Goal: Task Accomplishment & Management: Complete application form

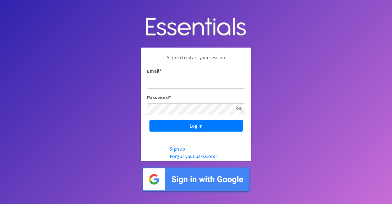
click at [202, 82] on input "Email *" at bounding box center [196, 83] width 98 height 12
type input "r"
click at [156, 82] on input "Email *" at bounding box center [196, 83] width 98 height 12
click at [156, 82] on input "ru" at bounding box center [196, 83] width 98 height 12
type input "r"
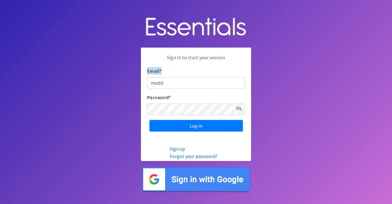
drag, startPoint x: 166, startPoint y: 71, endPoint x: 172, endPoint y: 78, distance: 9.4
click at [172, 78] on div "Email * mobil" at bounding box center [196, 77] width 98 height 21
click at [172, 78] on input "mobil" at bounding box center [196, 83] width 98 height 12
type input "mobile@miamidiaperbank.com"
click at [240, 112] on span at bounding box center [239, 108] width 6 height 7
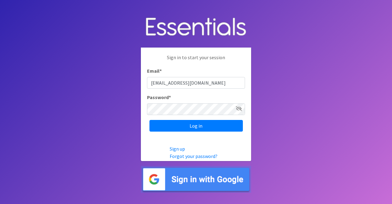
click at [238, 109] on icon at bounding box center [239, 108] width 6 height 5
click at [149, 120] on input "Log in" at bounding box center [195, 126] width 93 height 12
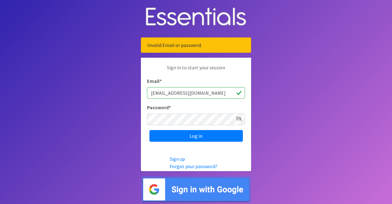
click at [237, 117] on icon at bounding box center [239, 118] width 6 height 5
click at [149, 130] on input "Log in" at bounding box center [195, 136] width 93 height 12
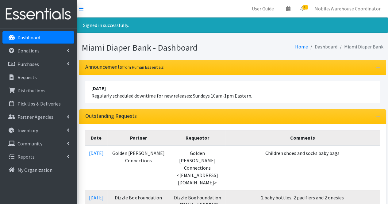
click at [28, 35] on p "Dashboard" at bounding box center [28, 37] width 23 height 6
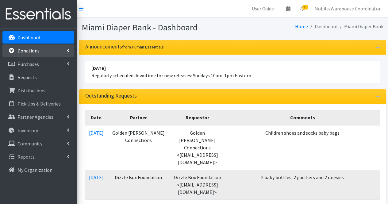
click at [37, 51] on p "Donations" at bounding box center [28, 50] width 22 height 6
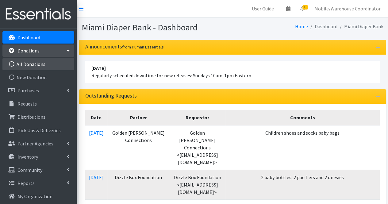
click at [33, 63] on link "All Donations" at bounding box center [38, 64] width 72 height 12
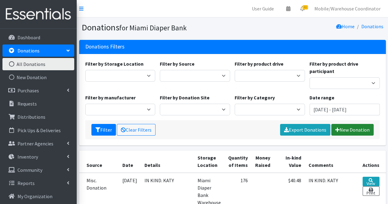
click at [361, 129] on link "New Donation" at bounding box center [352, 130] width 42 height 12
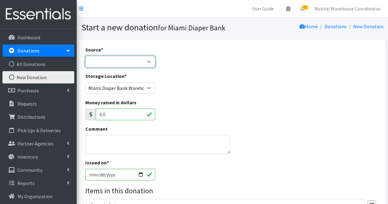
click at [147, 60] on select "Product Drive Manufacturer Donation Site Misc. Donation" at bounding box center [120, 62] width 70 height 12
select select "Product Drive"
click at [85, 56] on select "Product Drive Manufacturer Donation Site Misc. Donation" at bounding box center [120, 62] width 70 height 12
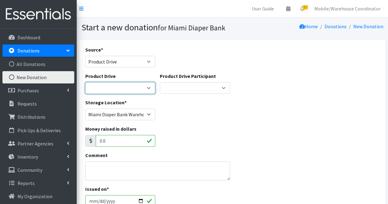
click at [148, 89] on select "100+ Women who care [PERSON_NAME] MDC Nursing Drive AMAZON Amber Student Castle…" at bounding box center [120, 88] width 70 height 12
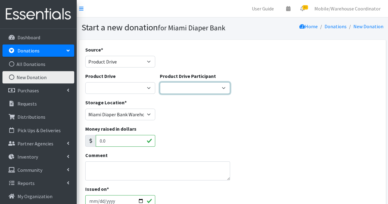
click at [223, 89] on select "Gaia AMAZON [PERSON_NAME] [PERSON_NAME] Student [GEOGRAPHIC_DATA] [GEOGRAPHIC_D…" at bounding box center [195, 88] width 70 height 12
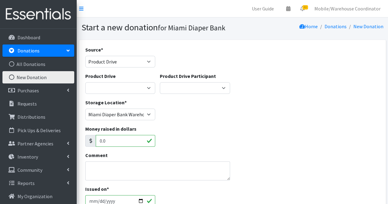
click at [276, 101] on div "Storage Location * [GEOGRAPHIC_DATA] Diaper Bank Warehouse - Diaper Hub Partner…" at bounding box center [232, 112] width 299 height 26
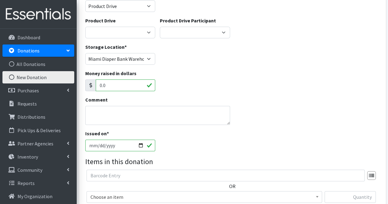
scroll to position [60, 0]
